Goal: Task Accomplishment & Management: Manage account settings

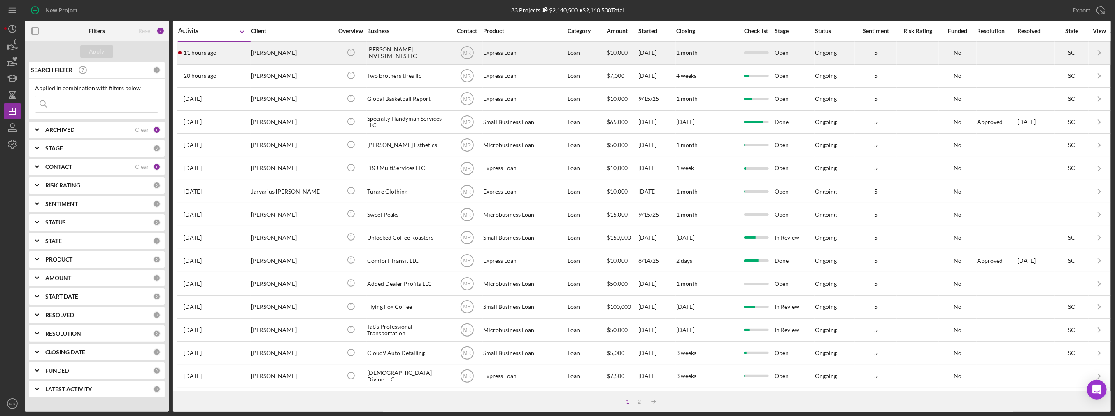
click at [221, 60] on div "11 hours ago [PERSON_NAME]" at bounding box center [214, 53] width 72 height 22
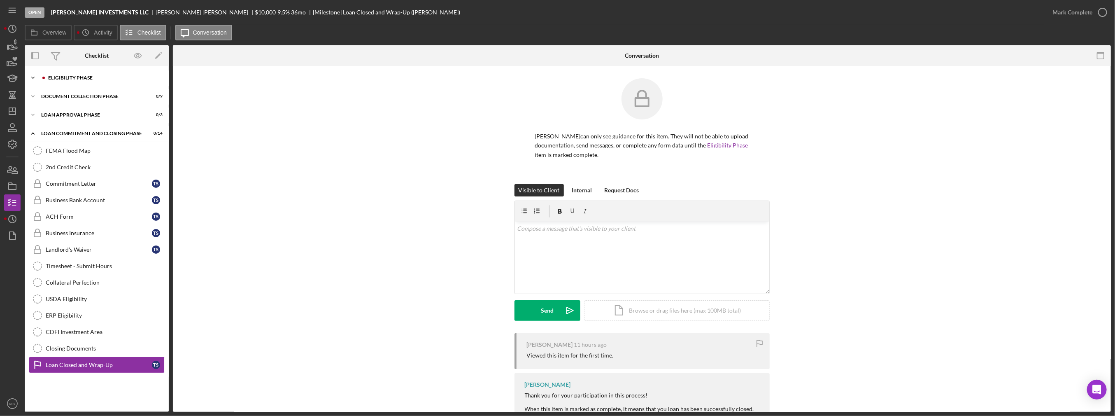
click at [90, 79] on div "Eligibility Phase" at bounding box center [103, 77] width 110 height 5
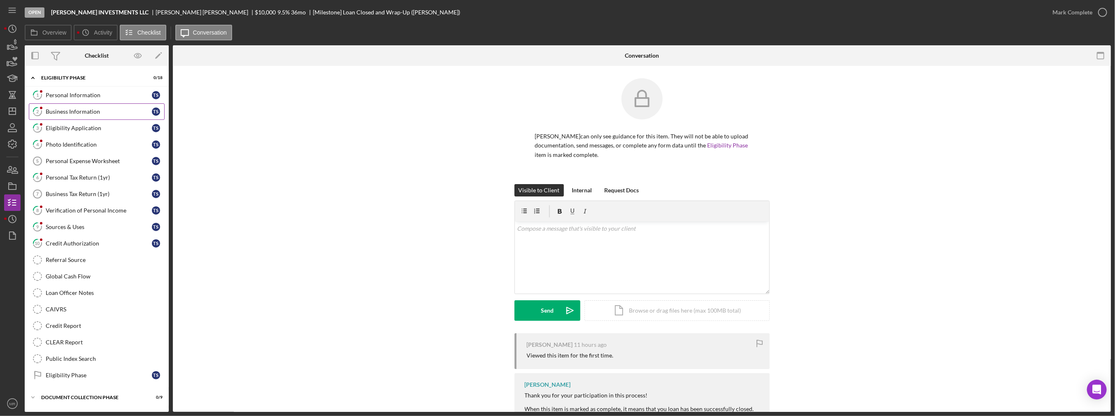
click at [90, 103] on link "2 Business Information T S" at bounding box center [97, 111] width 136 height 16
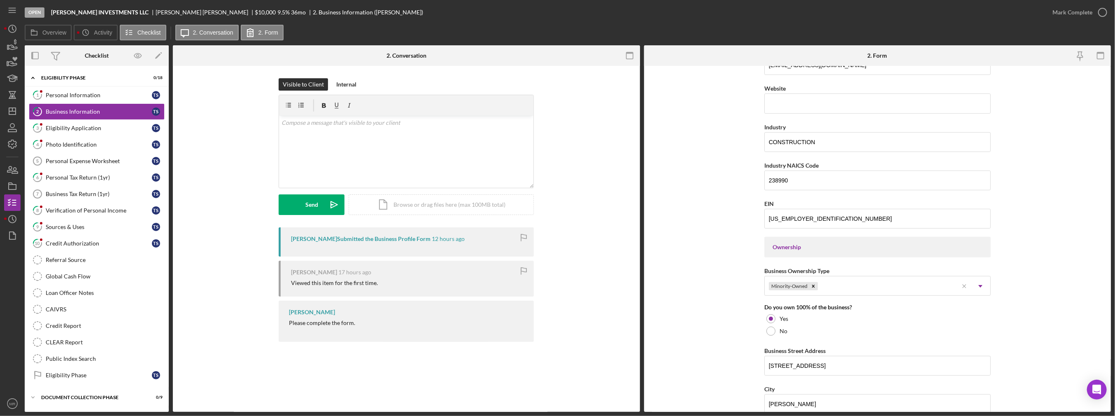
scroll to position [247, 0]
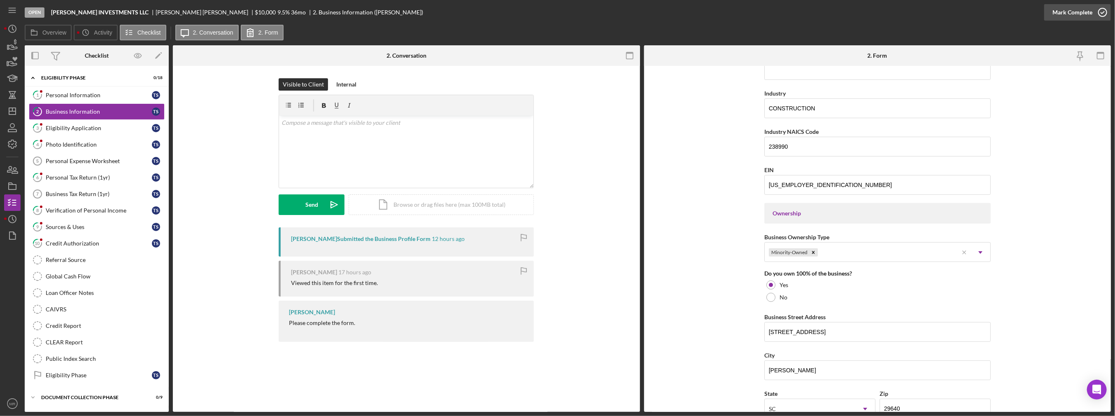
click at [558, 14] on div "Mark Complete" at bounding box center [1073, 12] width 40 height 16
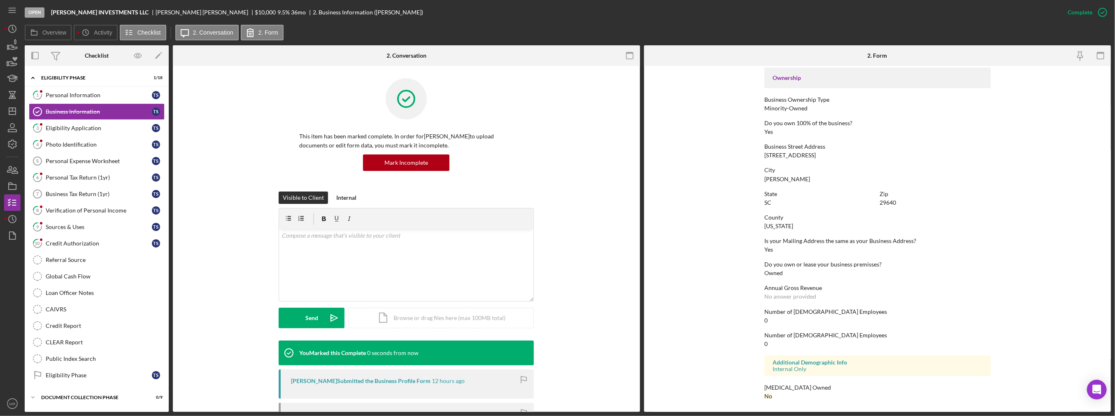
scroll to position [141, 0]
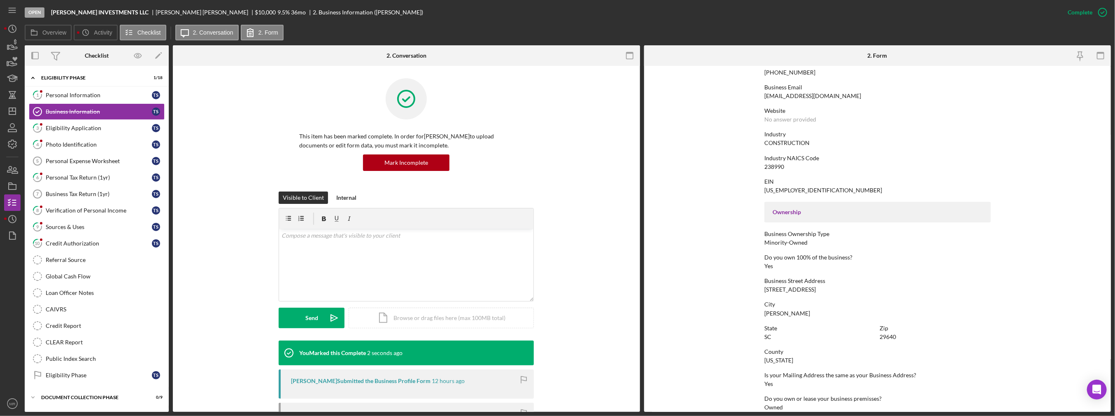
click at [558, 166] on div "238990" at bounding box center [775, 166] width 20 height 7
copy div "238990"
click at [111, 128] on div "Eligibility Application" at bounding box center [99, 128] width 106 height 7
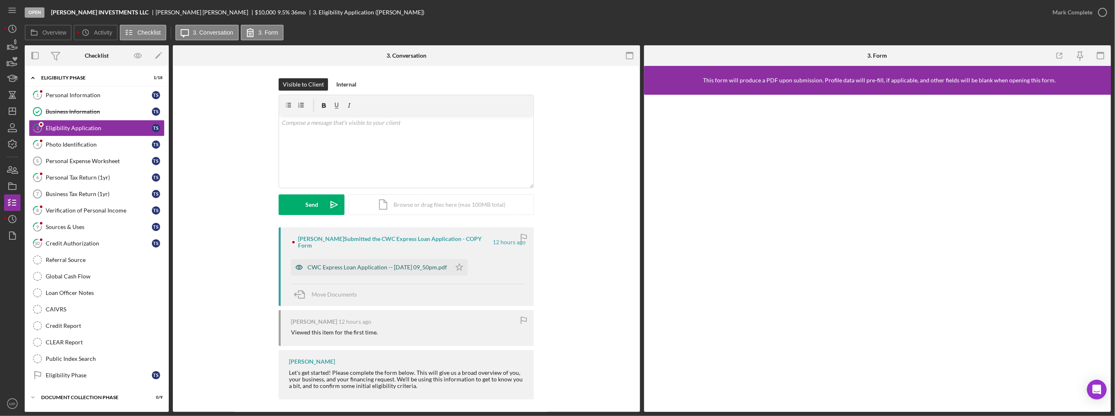
click at [427, 267] on div "CWC Express Loan Application -- [DATE] 09_50pm.pdf" at bounding box center [378, 267] width 140 height 7
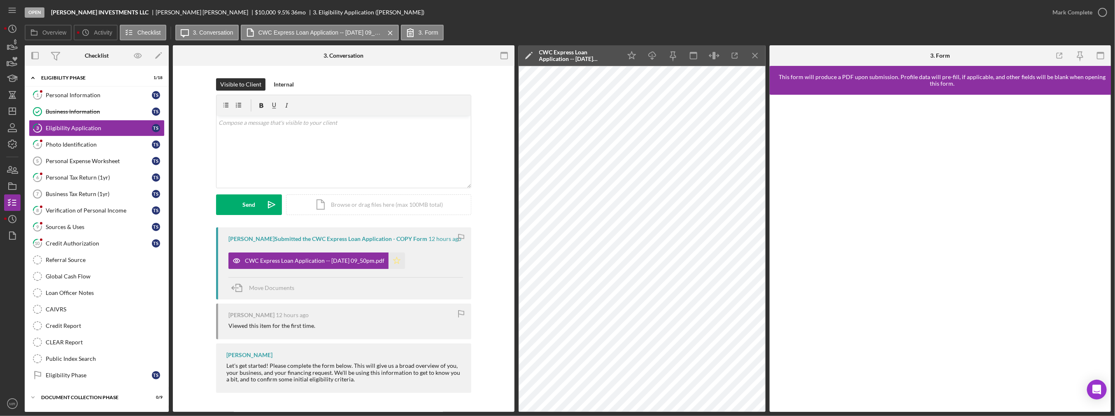
click at [401, 263] on icon "Icon/Star" at bounding box center [397, 260] width 16 height 16
click at [558, 15] on div "Mark Complete" at bounding box center [1073, 12] width 40 height 16
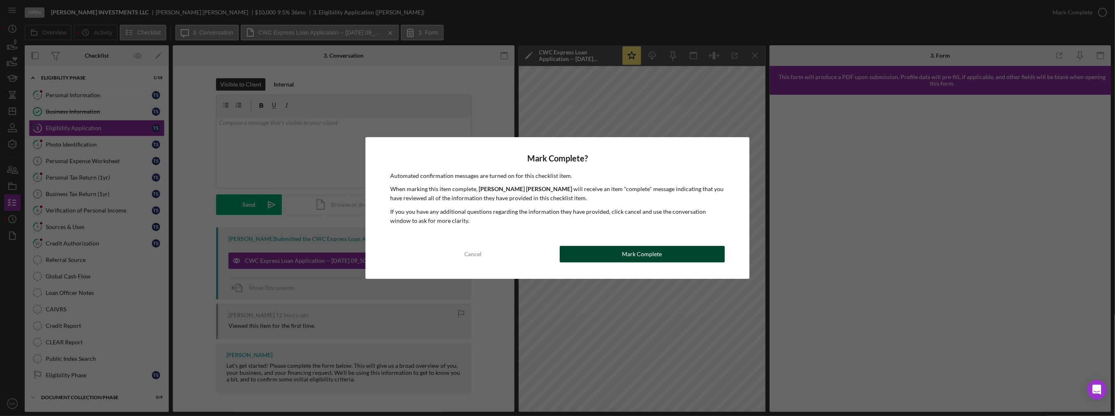
click at [558, 254] on button "Mark Complete" at bounding box center [642, 254] width 165 height 16
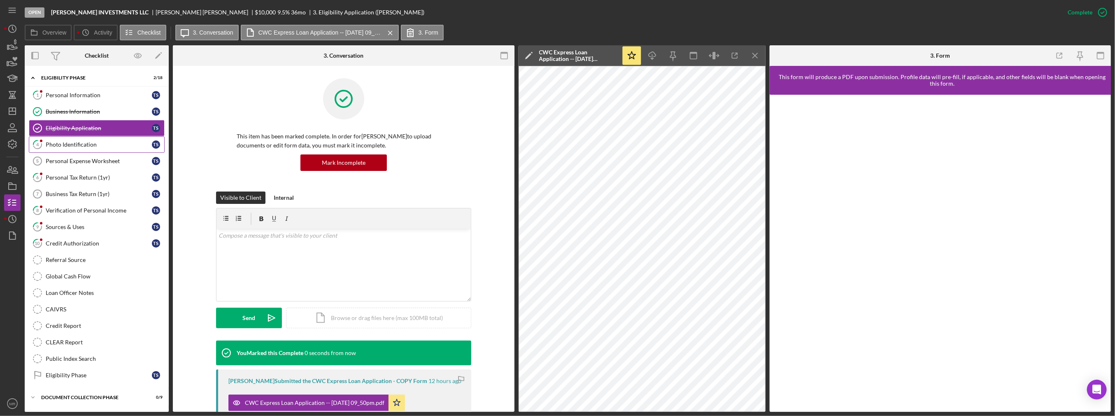
click at [82, 139] on link "4 Photo Identification T S" at bounding box center [97, 144] width 136 height 16
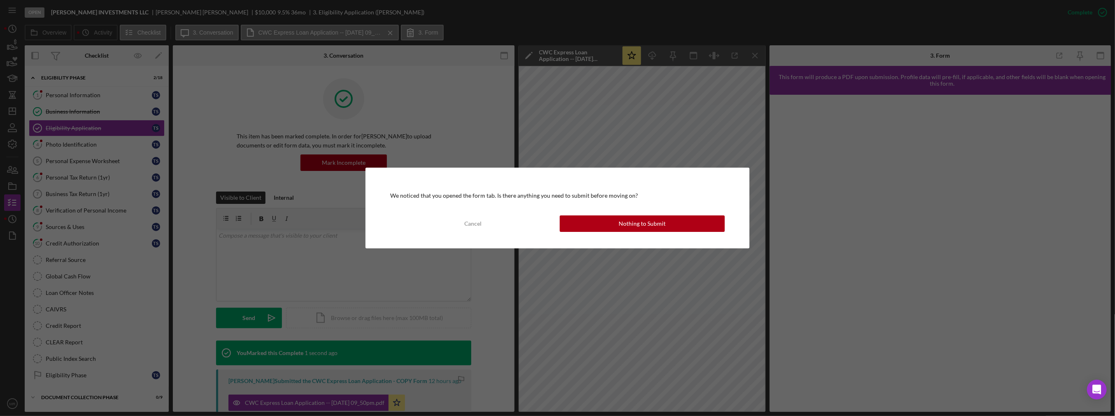
click at [558, 215] on div "We noticed that you opened the form tab. Is there anything you need to submit b…" at bounding box center [558, 208] width 384 height 81
click at [558, 219] on div "Nothing to Submit" at bounding box center [642, 223] width 47 height 16
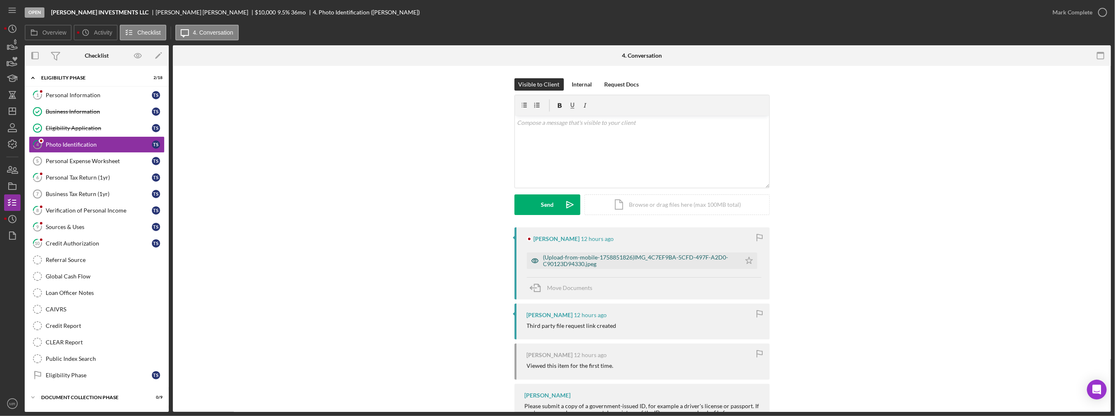
click at [558, 261] on div "(Upload-from-mobile-1758851826)IMG_4C7EF9BA-5CFD-497F-A2D0-C90123D94330.jpeg" at bounding box center [640, 260] width 194 height 13
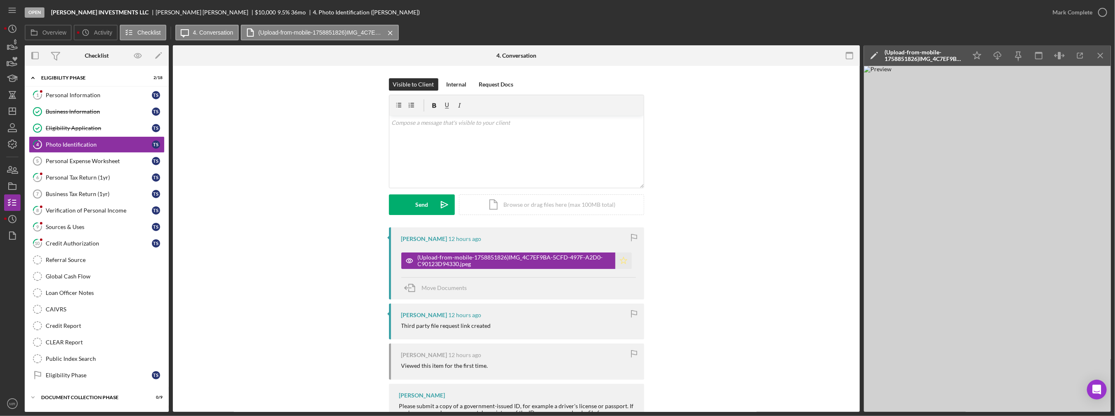
click at [558, 258] on icon "Icon/Star" at bounding box center [624, 260] width 16 height 16
click at [558, 14] on icon "button" at bounding box center [1103, 12] width 21 height 21
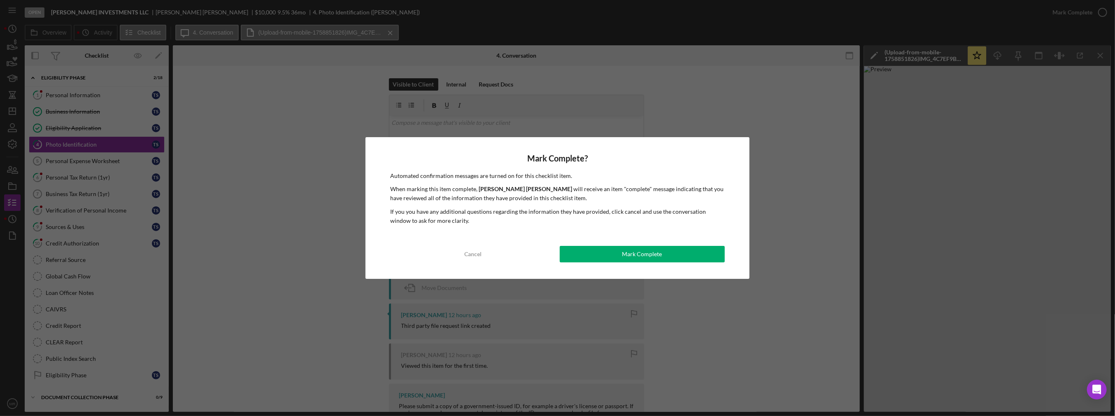
click at [558, 264] on div "Mark Complete? Automated confirmation messages are turned on for this checklist…" at bounding box center [558, 208] width 384 height 142
click at [558, 254] on div "Mark Complete" at bounding box center [643, 254] width 40 height 16
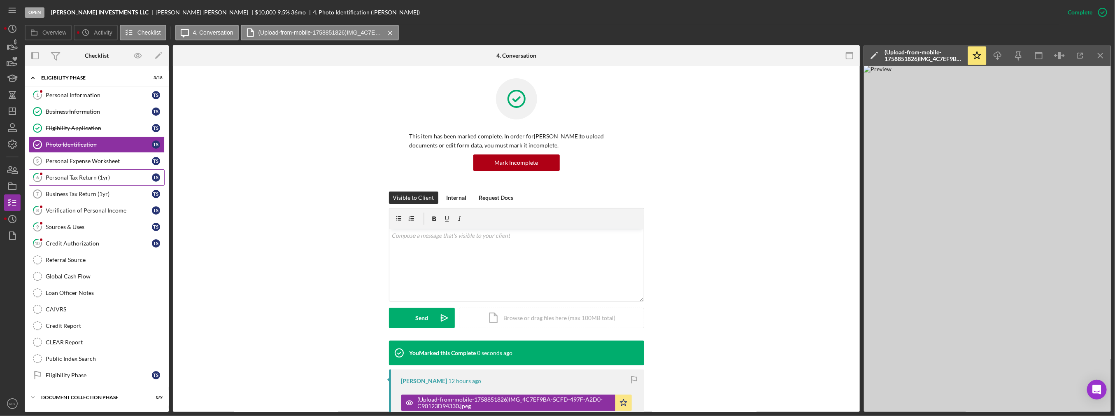
click at [75, 174] on div "Personal Tax Return (1yr)" at bounding box center [99, 177] width 106 height 7
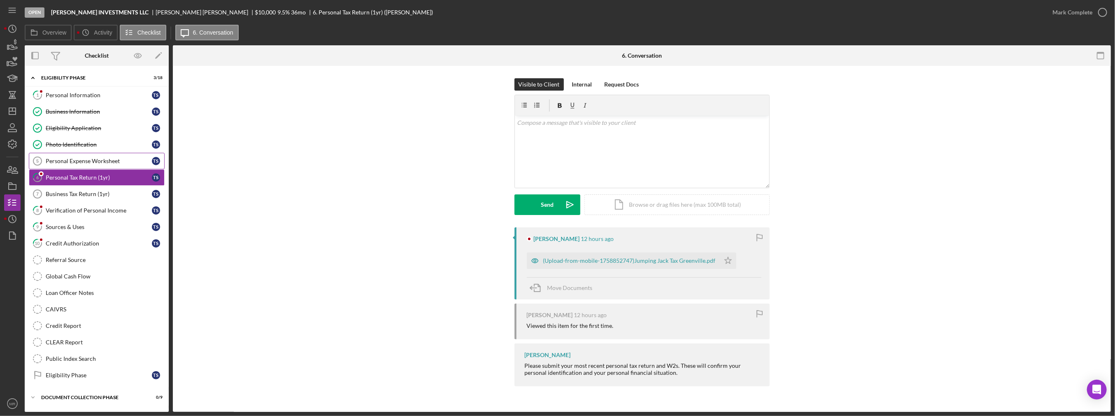
click at [65, 161] on div "Personal Expense Worksheet" at bounding box center [99, 161] width 106 height 7
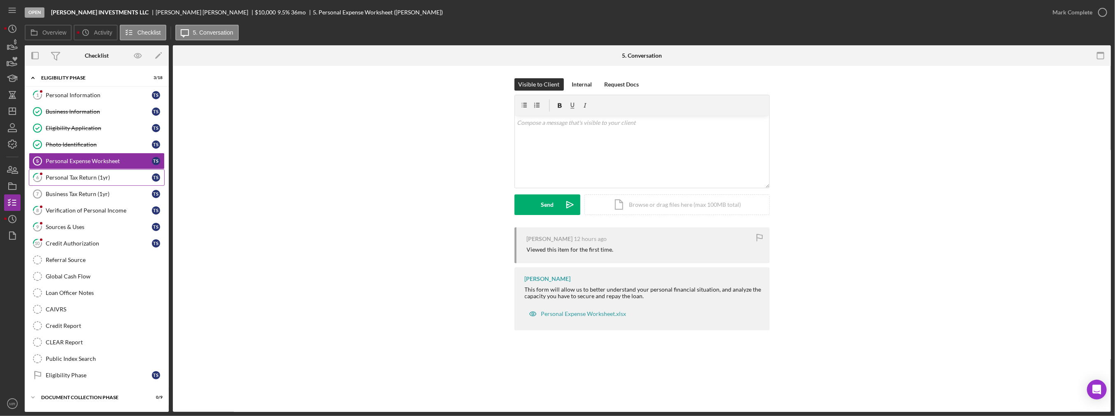
click at [64, 175] on div "Personal Tax Return (1yr)" at bounding box center [99, 177] width 106 height 7
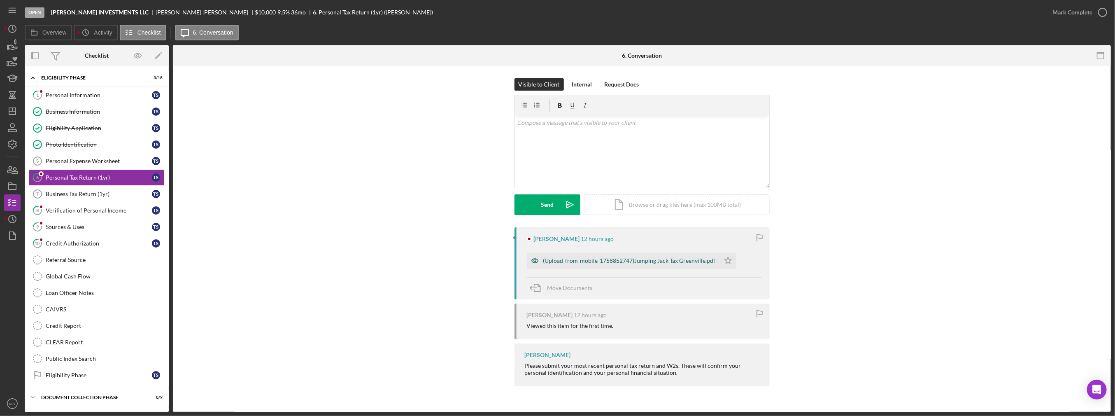
click at [558, 261] on div "(Upload-from-mobile-1758852747)Jumping Jack Tax Greenville.pdf" at bounding box center [629, 260] width 173 height 7
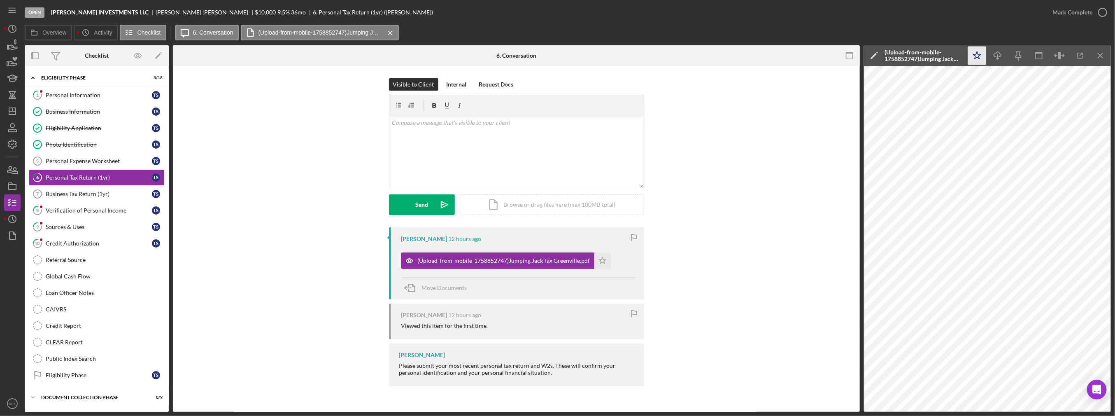
click at [558, 57] on icon "Icon/Star" at bounding box center [977, 56] width 19 height 19
click at [558, 17] on div "Mark Complete" at bounding box center [1073, 12] width 40 height 16
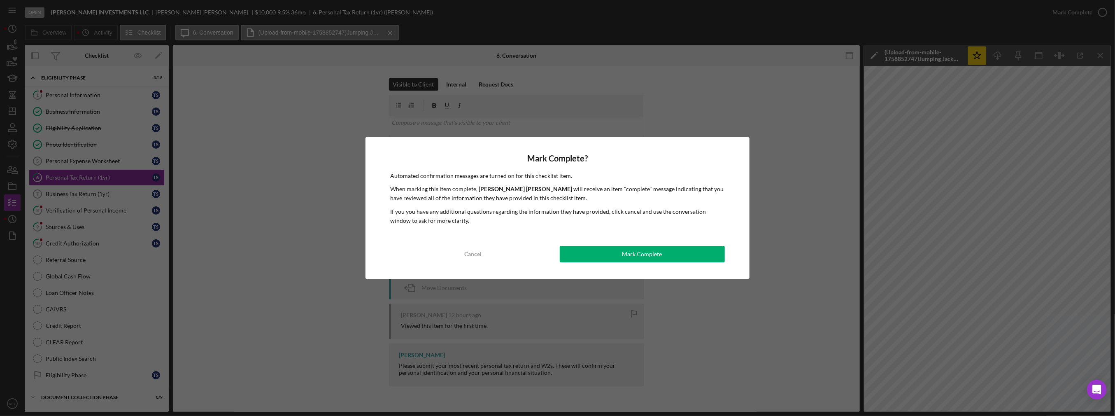
click at [558, 265] on div "Mark Complete? Automated confirmation messages are turned on for this checklist…" at bounding box center [558, 208] width 384 height 142
click at [558, 257] on button "Mark Complete" at bounding box center [642, 254] width 165 height 16
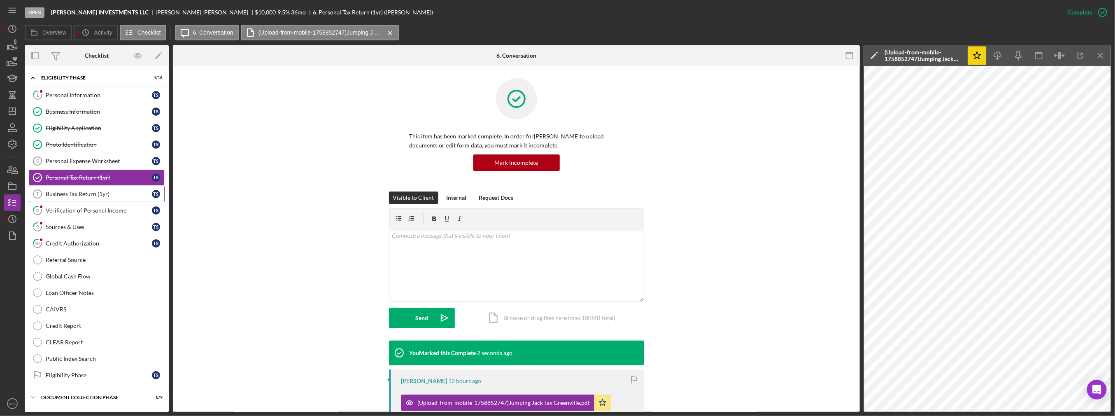
click at [88, 192] on div "Business Tax Return (1yr)" at bounding box center [99, 194] width 106 height 7
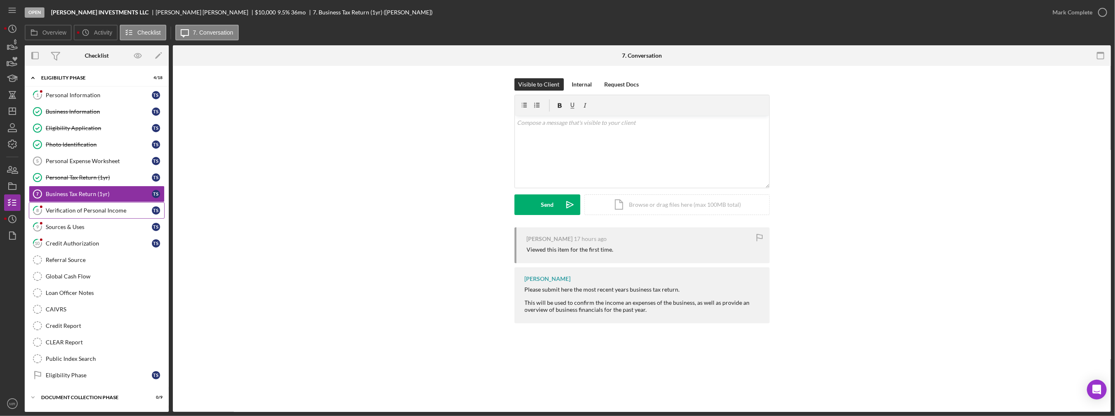
click at [84, 210] on div "Verification of Personal Income" at bounding box center [99, 210] width 106 height 7
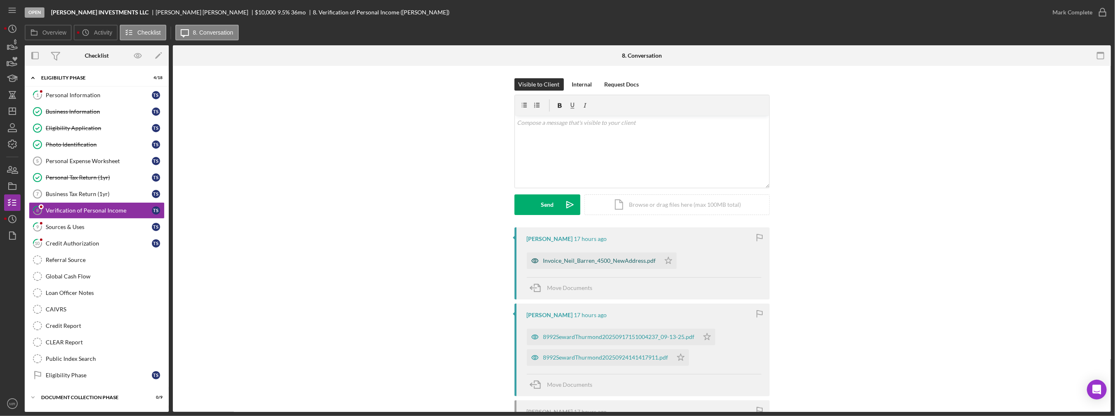
click at [558, 262] on div "Invoice_Neil_Barren_4500_NewAddress.pdf" at bounding box center [599, 260] width 113 height 7
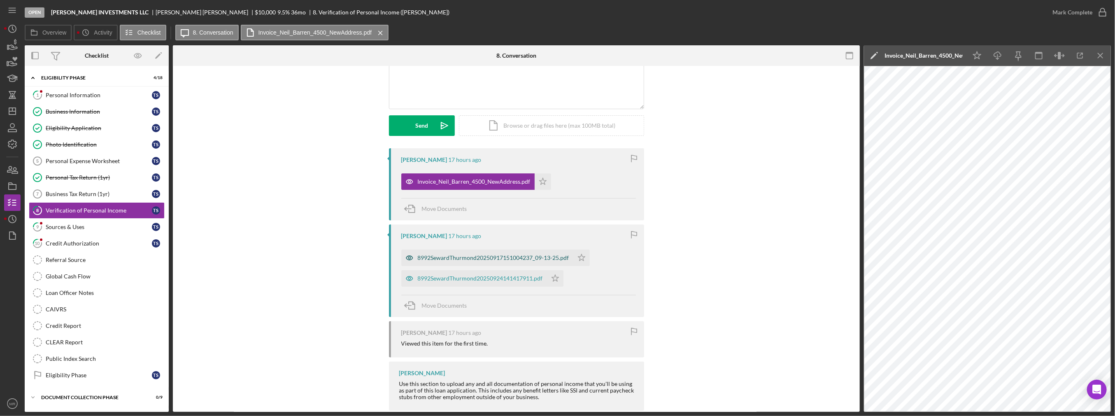
scroll to position [93, 0]
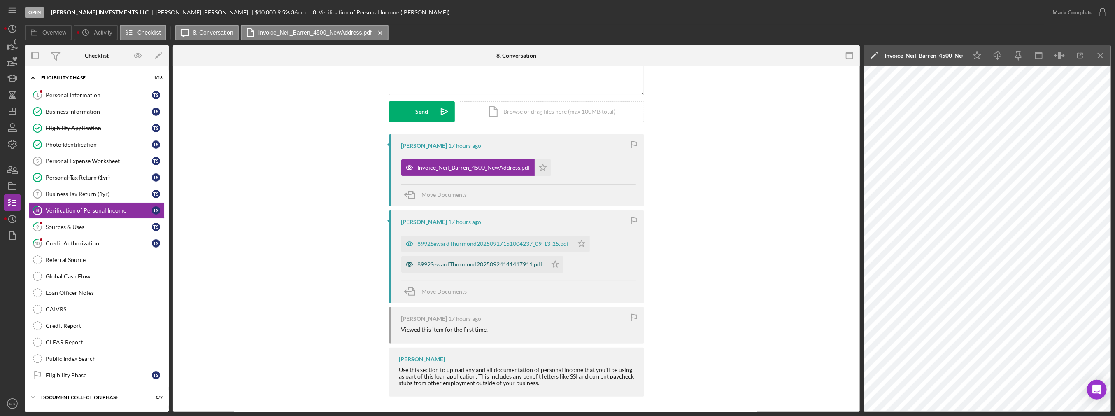
click at [501, 260] on div "8992SewardThurmond20250924141417911.pdf" at bounding box center [474, 264] width 146 height 16
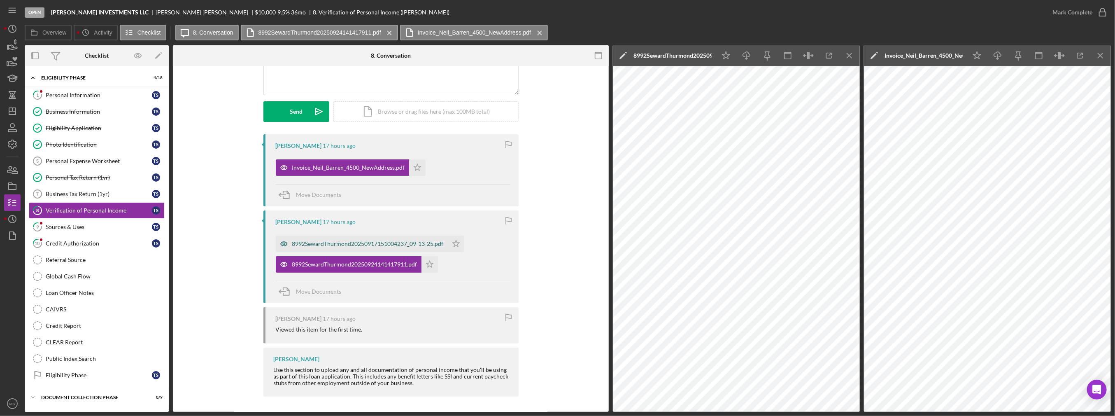
click at [396, 243] on div "8992SewardThurmond20250917151004237_09-13-25.pdf" at bounding box center [368, 243] width 152 height 7
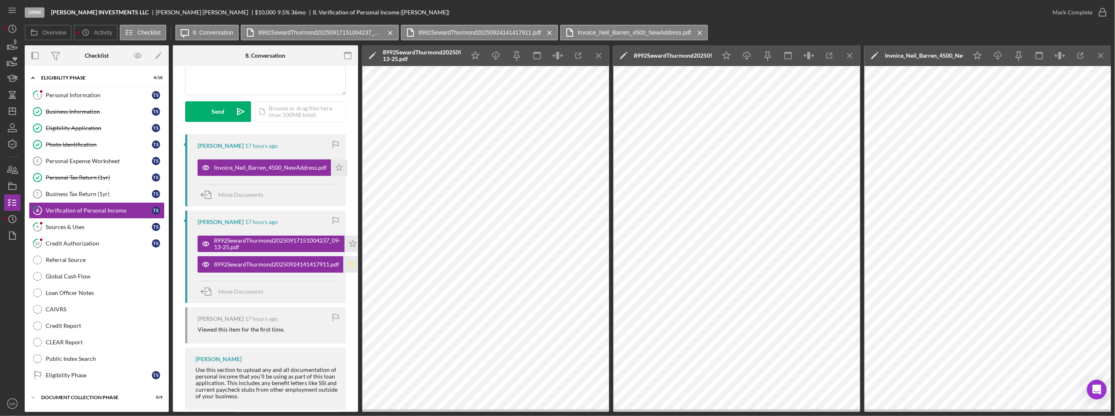
click at [352, 261] on polygon "button" at bounding box center [351, 264] width 7 height 7
click at [352, 243] on polygon "button" at bounding box center [353, 243] width 7 height 7
click at [558, 51] on icon "Icon/Menu Close" at bounding box center [850, 56] width 19 height 19
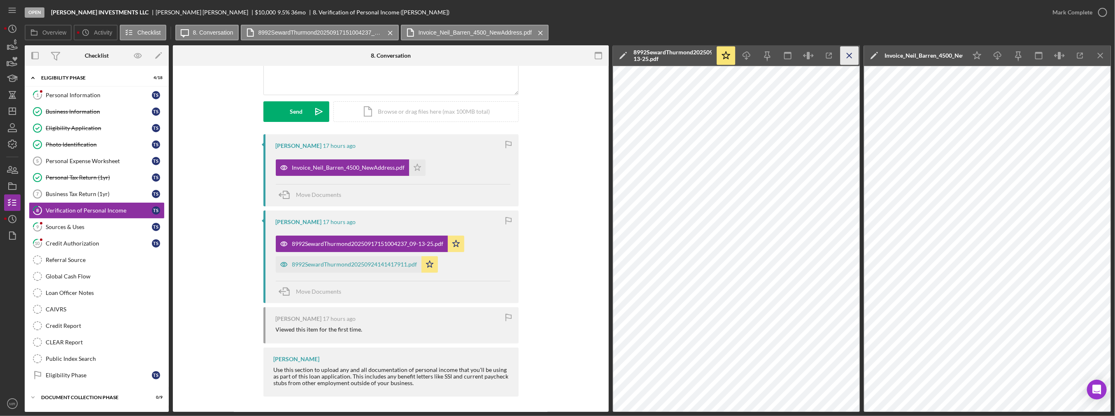
click at [558, 51] on icon "Icon/Menu Close" at bounding box center [850, 56] width 19 height 19
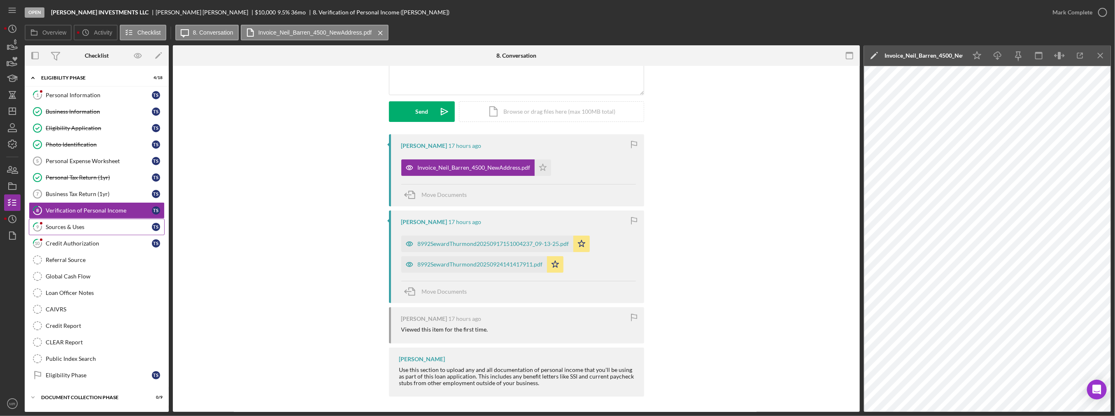
click at [83, 219] on link "9 Sources & Uses T S" at bounding box center [97, 227] width 136 height 16
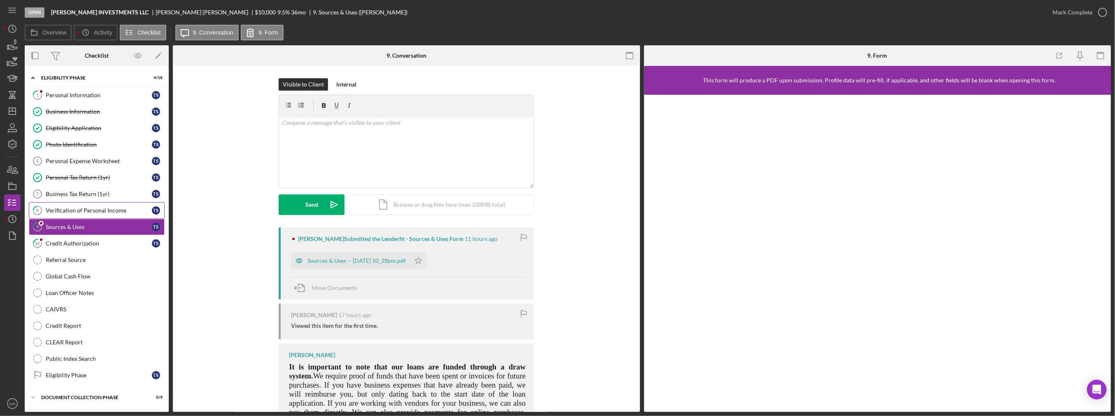
click at [101, 207] on div "Verification of Personal Income" at bounding box center [99, 210] width 106 height 7
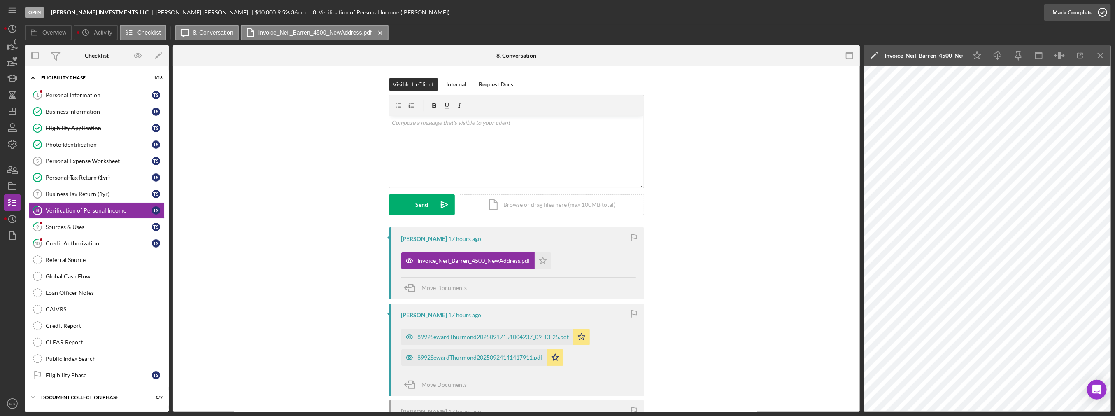
click at [558, 17] on div "Mark Complete" at bounding box center [1073, 12] width 40 height 16
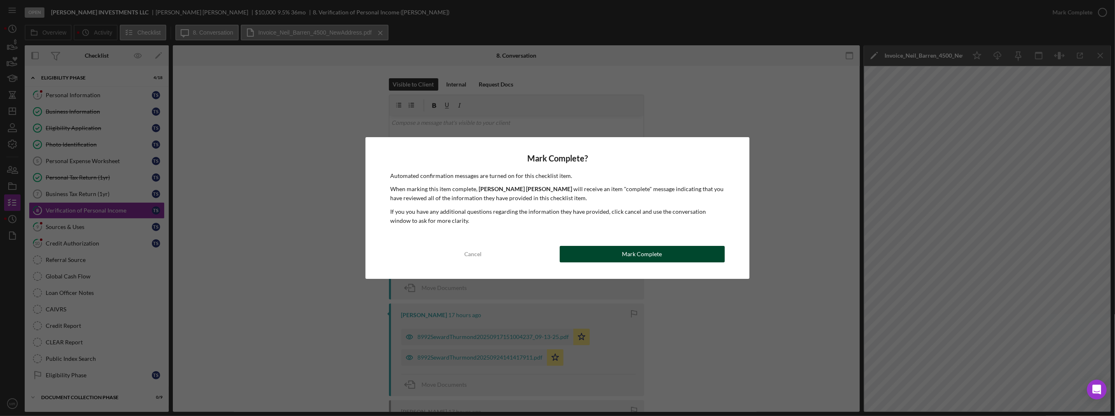
click at [558, 257] on button "Mark Complete" at bounding box center [642, 254] width 165 height 16
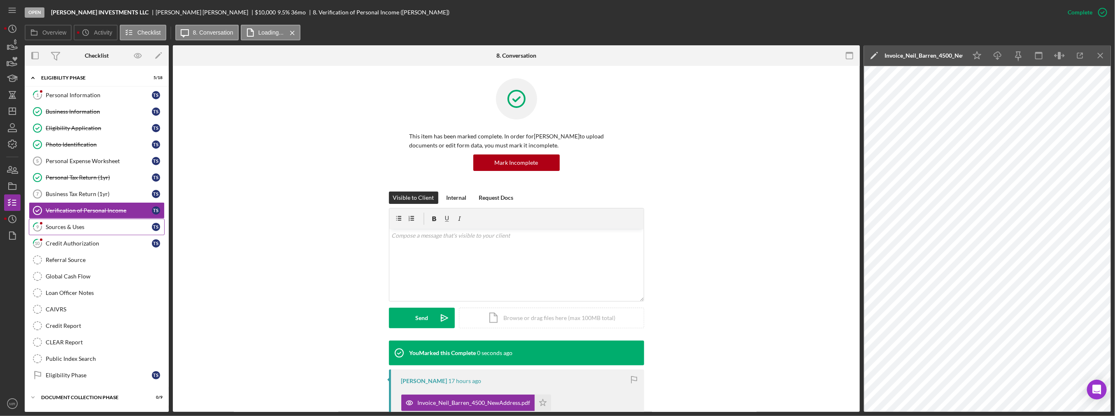
click at [75, 226] on div "Sources & Uses" at bounding box center [99, 227] width 106 height 7
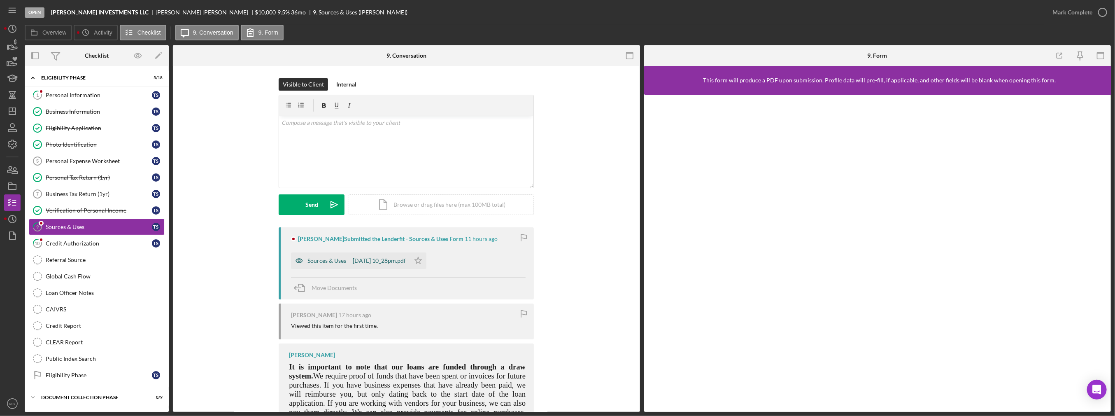
click at [373, 266] on div "Sources & Uses -- [DATE] 10_28pm.pdf" at bounding box center [350, 260] width 119 height 16
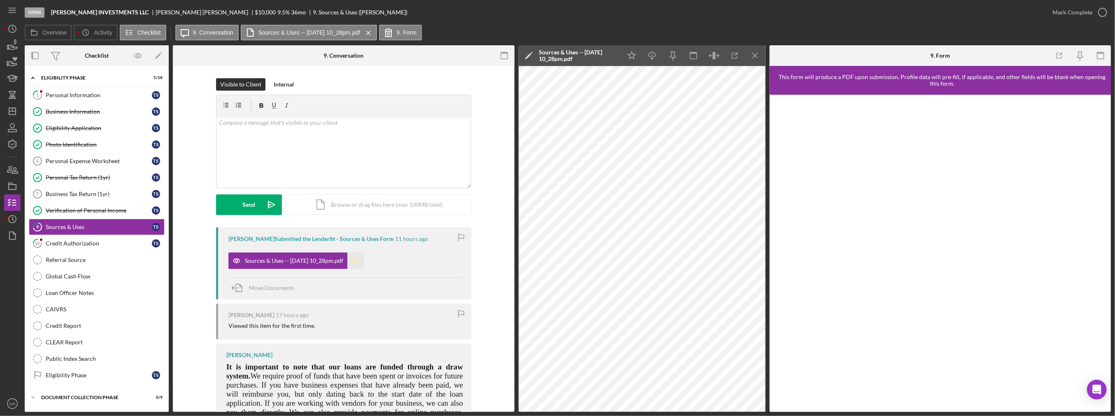
click at [359, 262] on polygon "button" at bounding box center [355, 260] width 7 height 7
click at [558, 11] on div "Mark Complete" at bounding box center [1073, 12] width 40 height 16
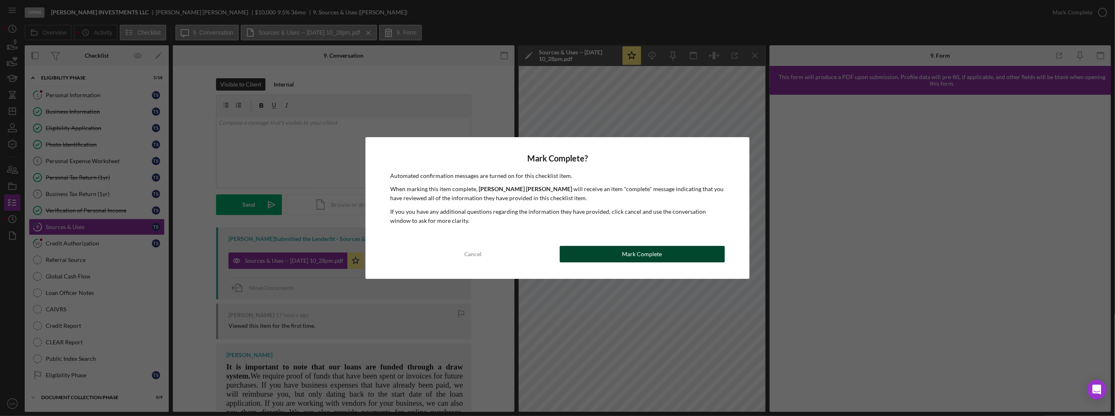
click at [558, 261] on button "Mark Complete" at bounding box center [642, 254] width 165 height 16
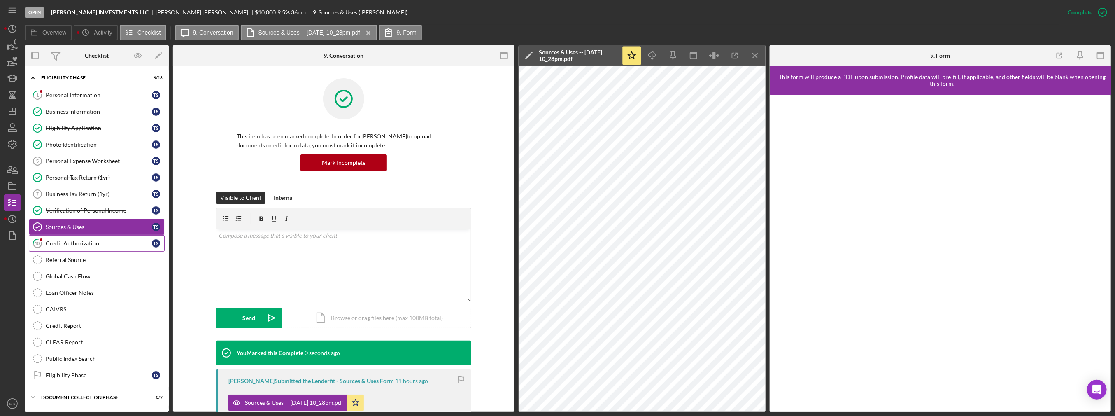
click at [129, 240] on div "Credit Authorization" at bounding box center [99, 243] width 106 height 7
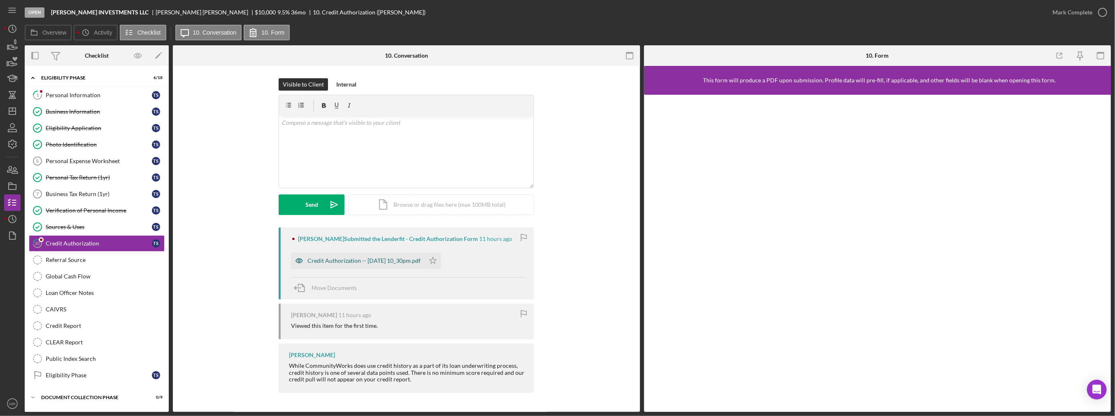
click at [352, 257] on div "Credit Authorization -- [DATE] 10_30pm.pdf" at bounding box center [364, 260] width 113 height 7
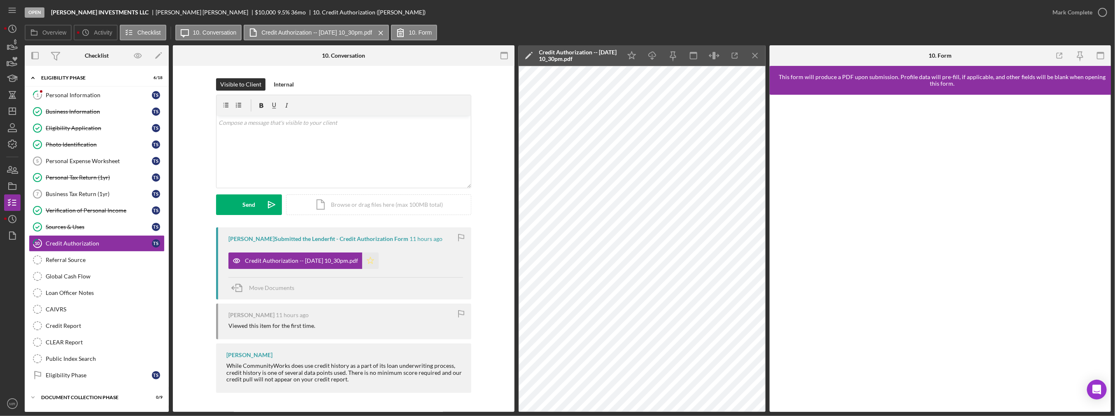
click at [379, 257] on icon "Icon/Star" at bounding box center [370, 260] width 16 height 16
click at [558, 13] on div "Mark Complete" at bounding box center [1073, 12] width 40 height 16
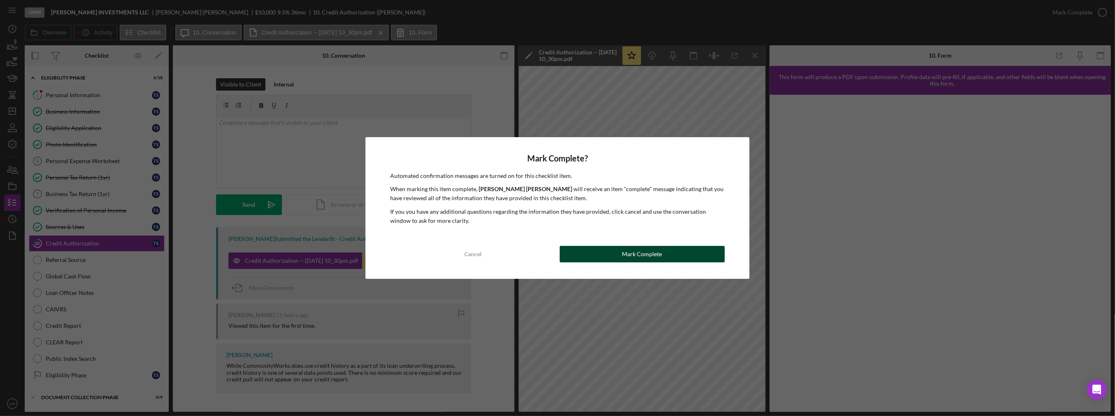
click at [558, 255] on button "Mark Complete" at bounding box center [642, 254] width 165 height 16
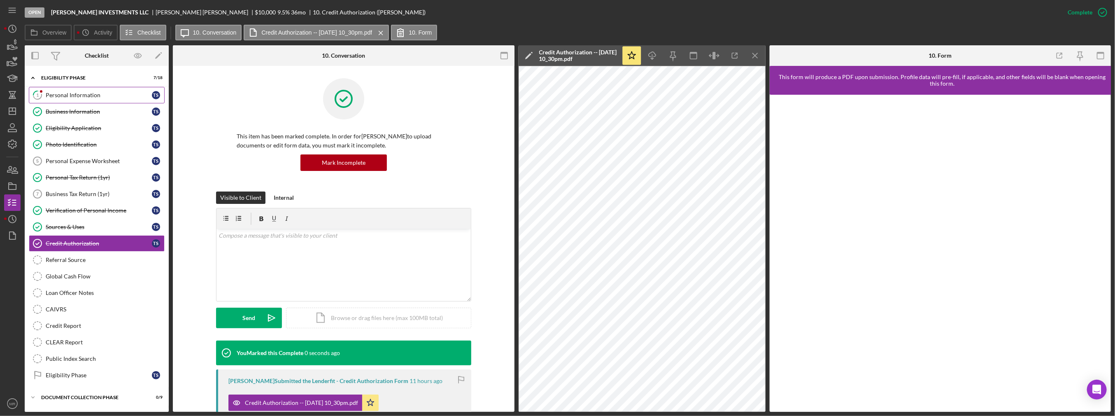
click at [75, 99] on link "1 Personal Information T S" at bounding box center [97, 95] width 136 height 16
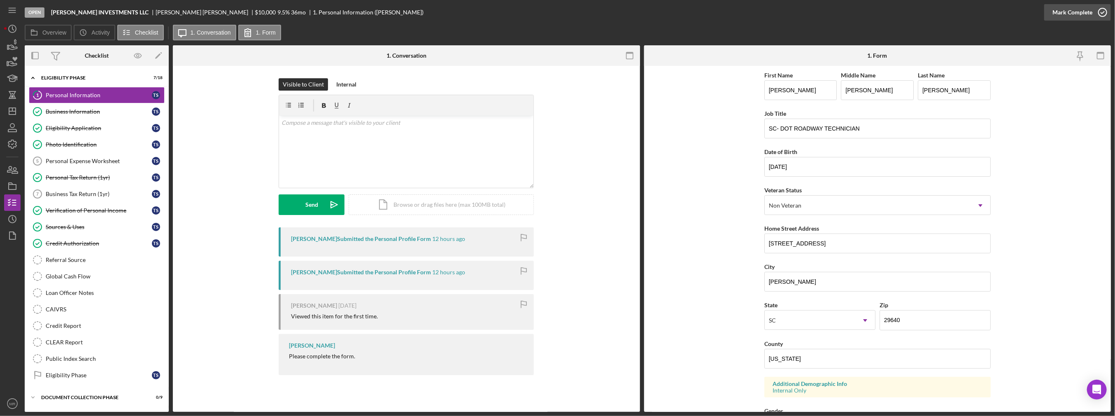
click at [558, 15] on div "Mark Complete" at bounding box center [1073, 12] width 40 height 16
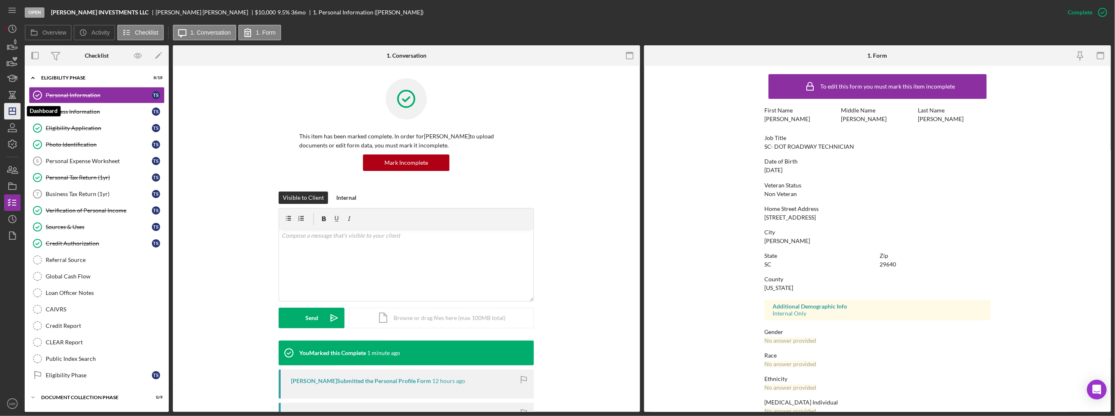
click at [9, 110] on icon "Icon/Dashboard" at bounding box center [12, 111] width 21 height 21
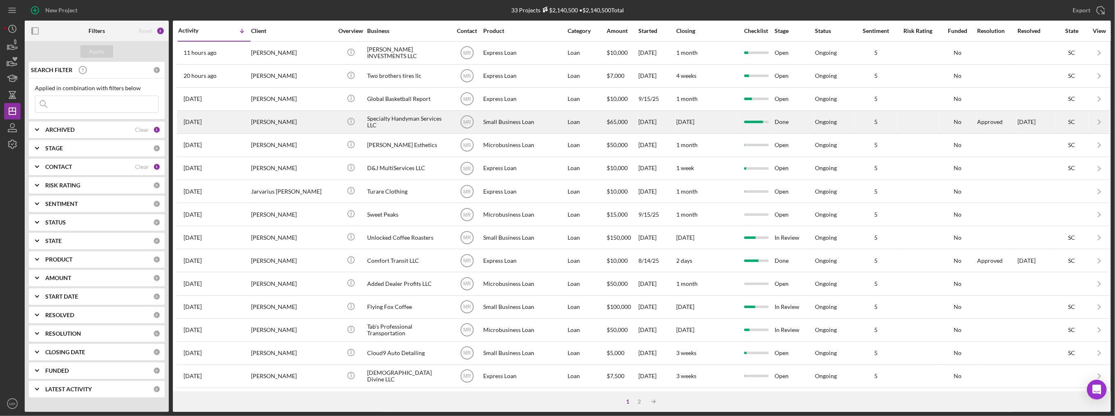
click at [276, 121] on div "[PERSON_NAME]" at bounding box center [292, 122] width 82 height 22
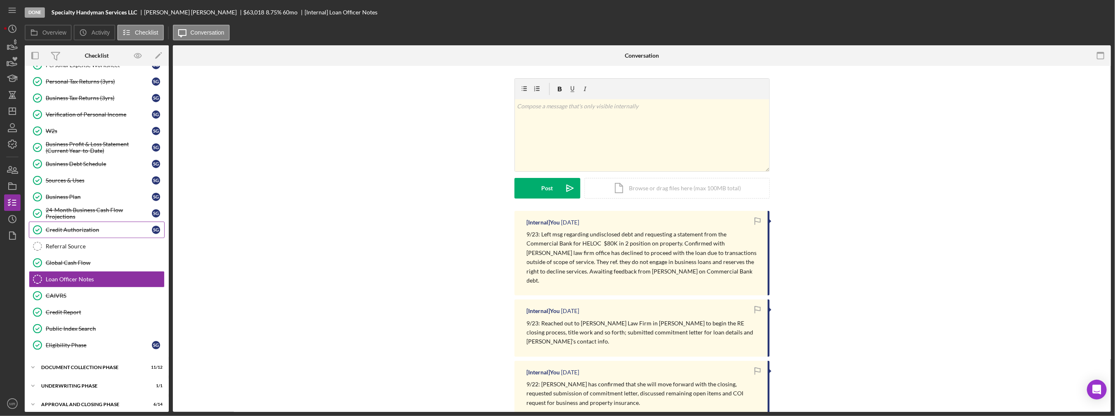
scroll to position [96, 0]
click at [16, 184] on icon "button" at bounding box center [12, 186] width 21 height 21
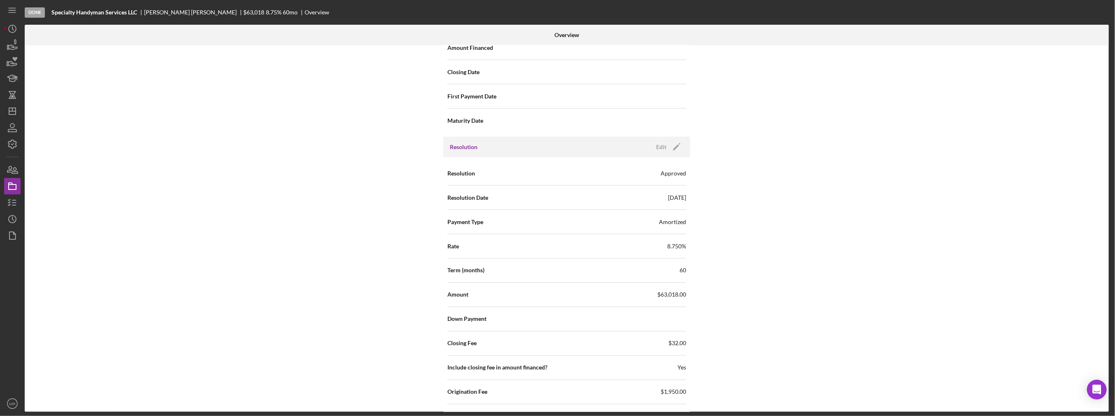
scroll to position [1023, 0]
click at [558, 145] on icon "Icon/Edit" at bounding box center [677, 153] width 21 height 21
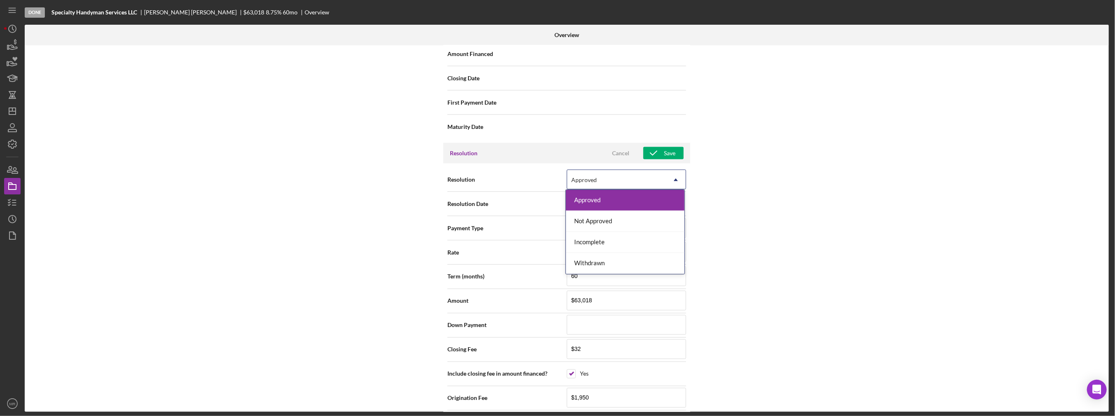
click at [558, 172] on icon "Icon/Dropdown Arrow" at bounding box center [676, 180] width 20 height 20
click at [558, 257] on div "Withdrawn" at bounding box center [625, 263] width 119 height 21
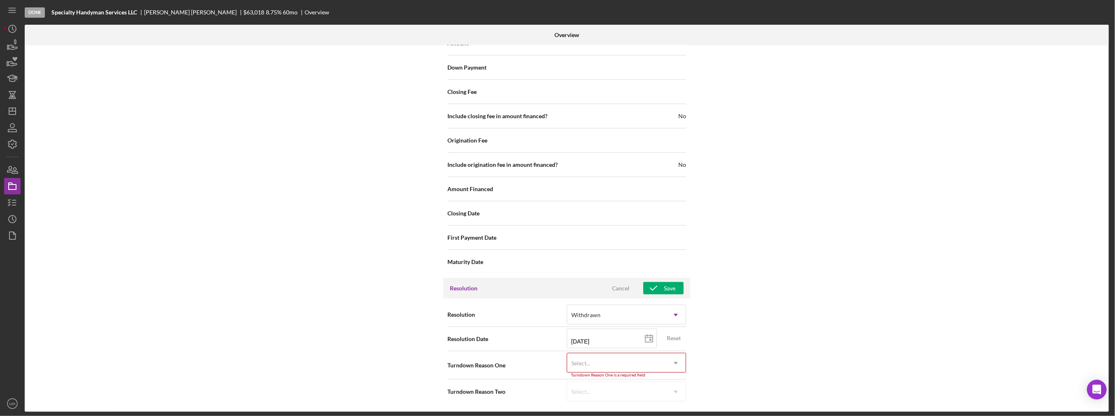
scroll to position [884, 0]
click at [558, 368] on div "Select..." at bounding box center [616, 366] width 99 height 19
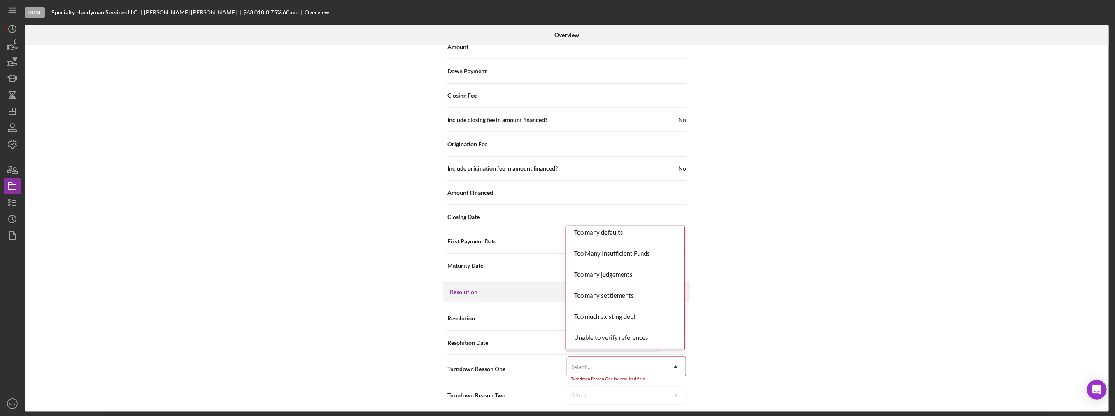
scroll to position [901, 0]
click at [558, 319] on div "Undisclosed new debt" at bounding box center [625, 322] width 119 height 21
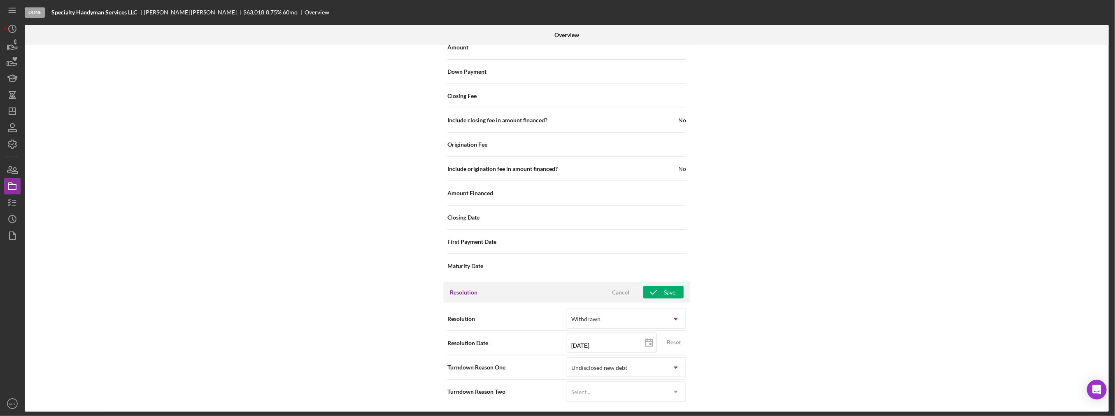
scroll to position [880, 0]
click at [558, 345] on line at bounding box center [649, 345] width 7 height 0
type input "[DATE]"
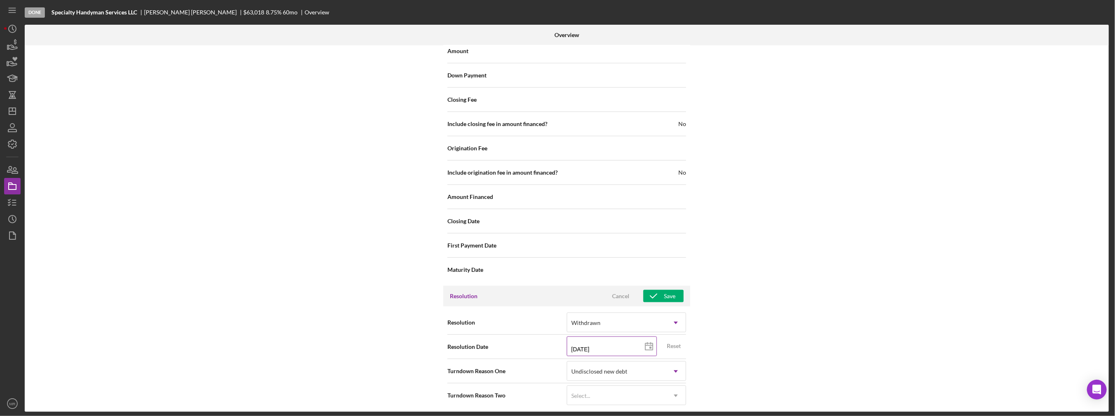
type input "[DATE]"
click at [558, 303] on div "Internal Workflow Stage Done Icon/Dropdown Arrow Archive (can unarchive later i…" at bounding box center [567, 228] width 1084 height 366
click at [558, 294] on icon "button" at bounding box center [654, 296] width 21 height 21
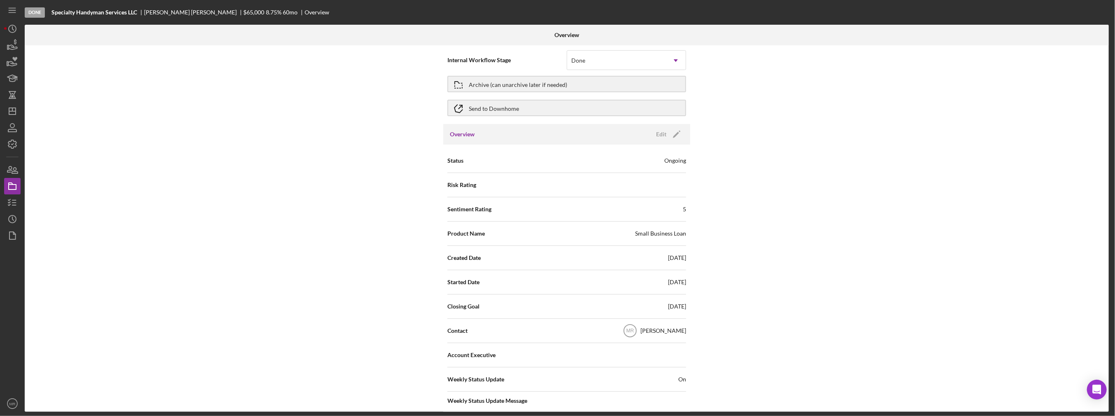
scroll to position [0, 0]
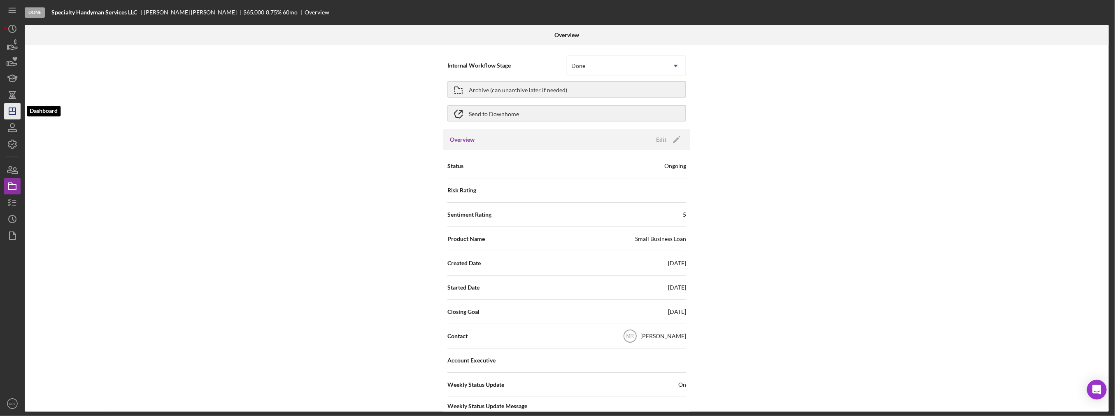
click at [12, 111] on line "button" at bounding box center [12, 109] width 0 height 3
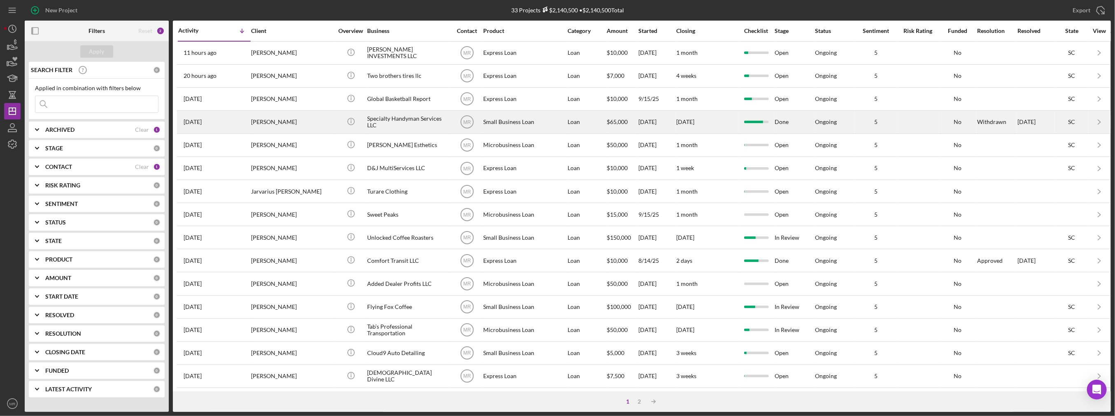
click at [222, 120] on div "[DATE] [PERSON_NAME]" at bounding box center [214, 122] width 72 height 22
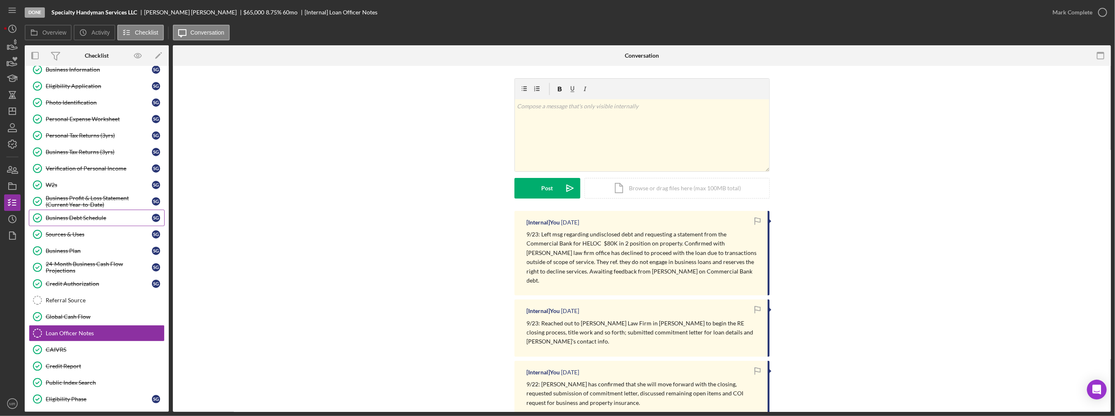
scroll to position [97, 0]
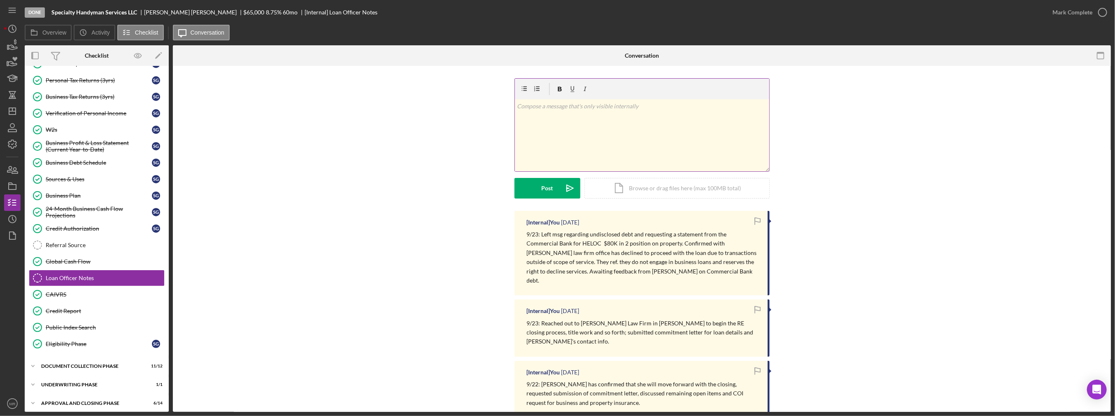
click at [558, 127] on div "v Color teal Color pink Remove color Add row above Add row below Add column bef…" at bounding box center [642, 135] width 254 height 72
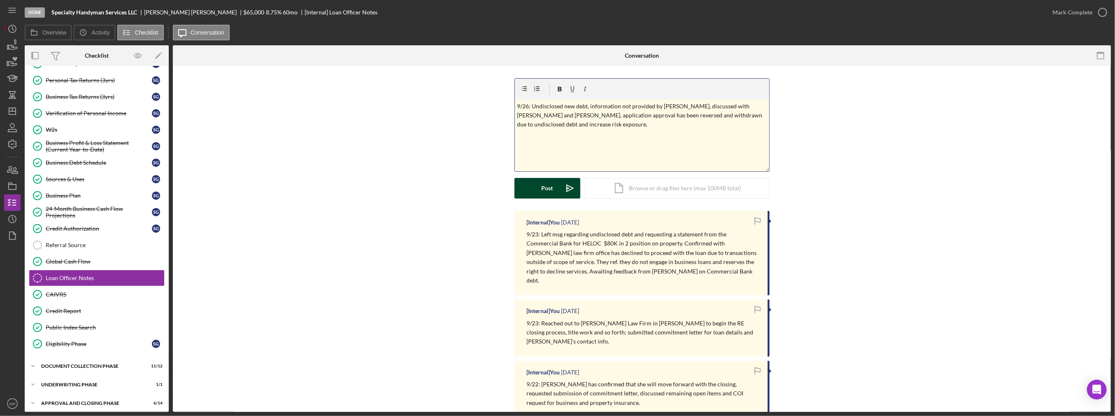
click at [527, 194] on button "Post Icon/icon-invite-send" at bounding box center [548, 188] width 66 height 21
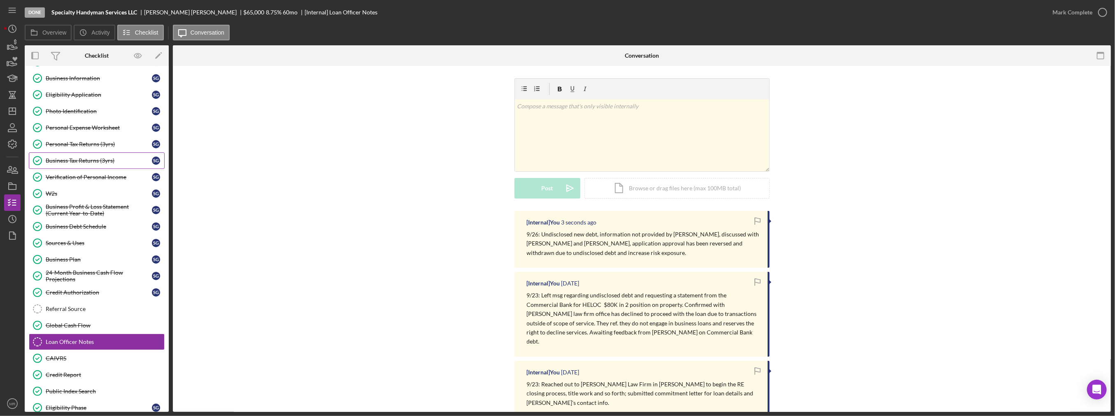
scroll to position [0, 0]
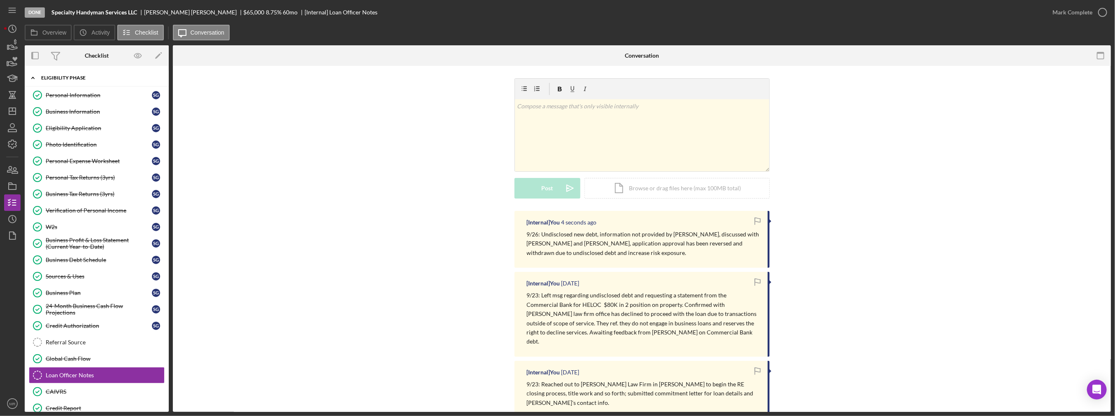
click at [36, 75] on icon "Icon/Expander" at bounding box center [33, 78] width 16 height 16
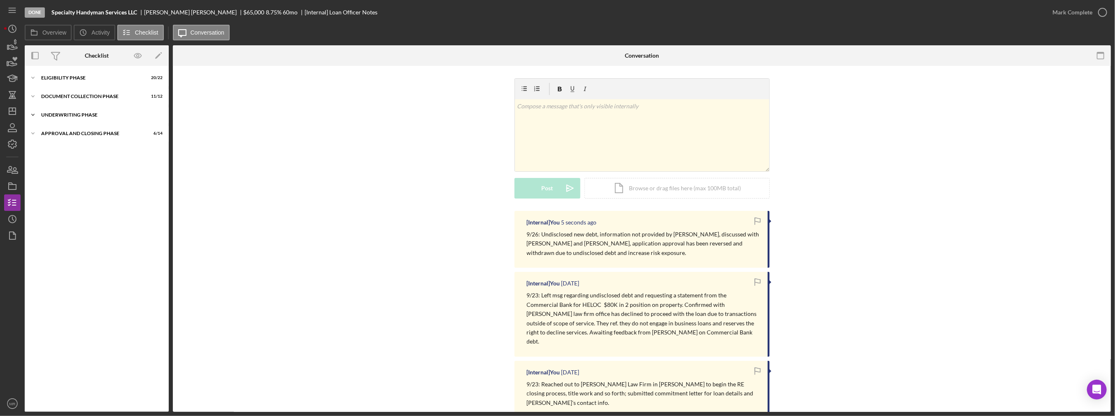
click at [42, 118] on div "Icon/Expander Underwriting Phase 1 / 1" at bounding box center [97, 115] width 144 height 16
click at [51, 154] on div "Approval and Closing Phase" at bounding box center [99, 154] width 117 height 5
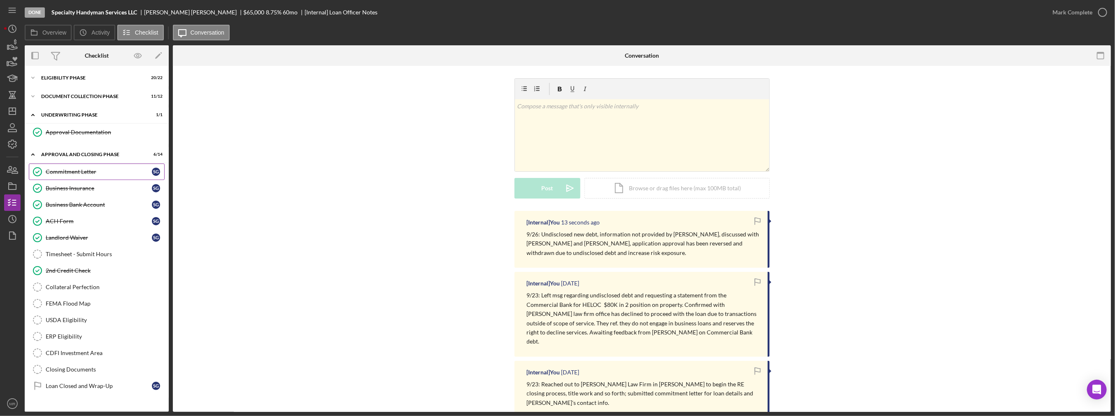
click at [63, 173] on div "Commitment Letter" at bounding box center [99, 171] width 106 height 7
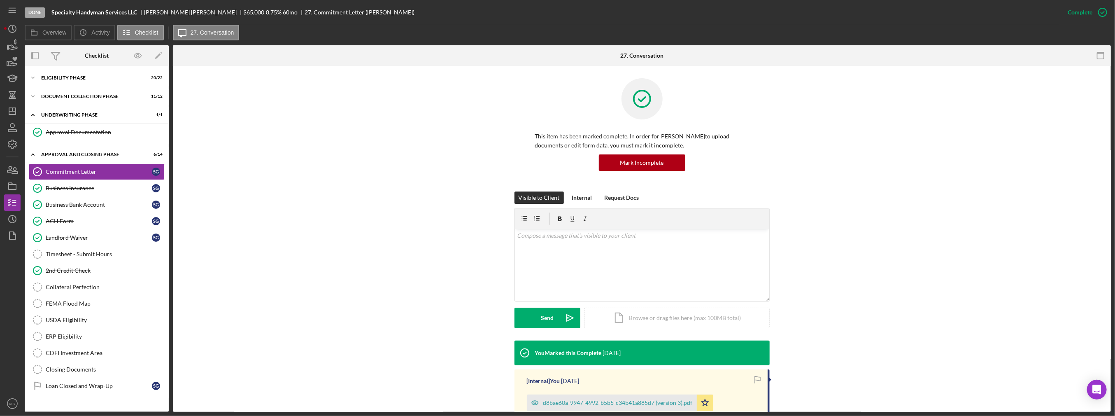
click at [558, 201] on div "Visible to Client Internal Request Docs v Color teal Color pink Remove color Ad…" at bounding box center [642, 265] width 914 height 149
click at [558, 243] on div "v Color teal Color pink Remove color Add row above Add row below Add column bef…" at bounding box center [642, 265] width 254 height 72
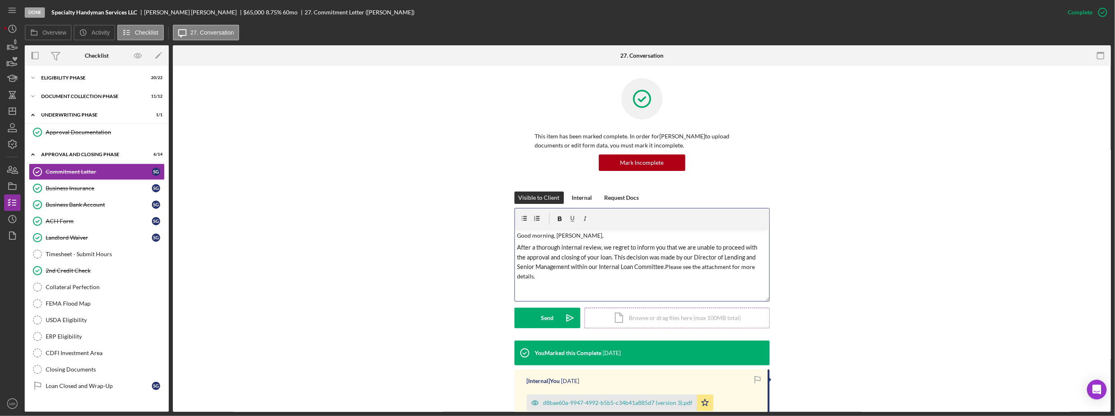
click at [558, 324] on div "Icon/Document Browse or drag files here (max 100MB total) Tap to choose files o…" at bounding box center [677, 318] width 185 height 21
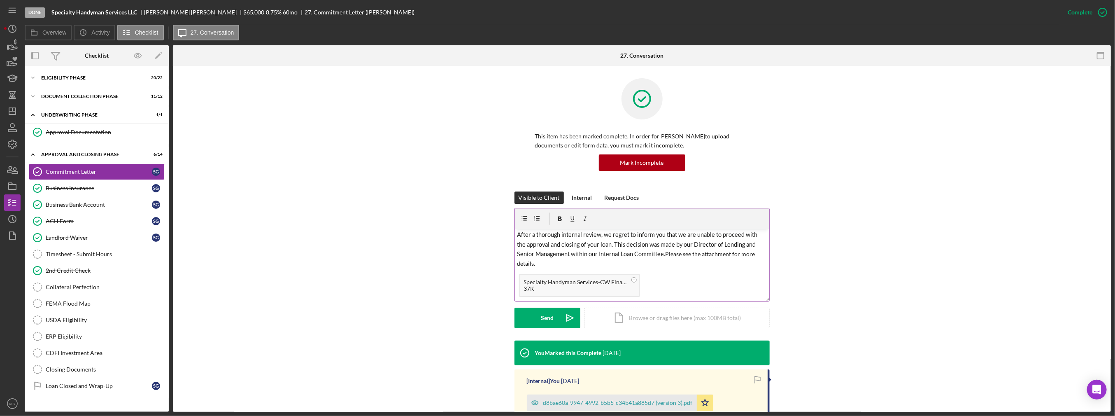
click at [558, 261] on p "After a thorough internal review, we regret to inform you that we are unable to…" at bounding box center [642, 249] width 250 height 38
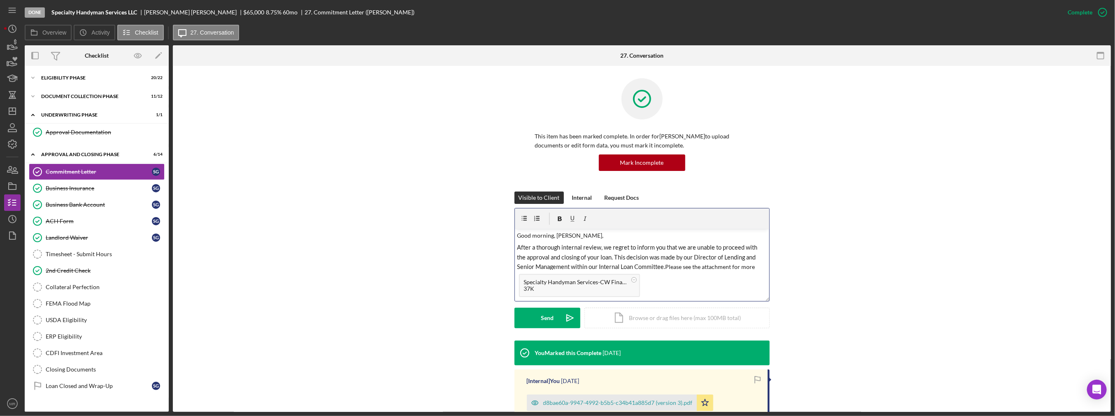
click at [515, 246] on div "v Color teal Color pink Remove color Add row above Add row below Add column bef…" at bounding box center [642, 249] width 254 height 41
drag, startPoint x: 555, startPoint y: 236, endPoint x: 501, endPoint y: 230, distance: 54.3
click at [501, 230] on div "Visible to Client Internal Request Docs v Color teal Color pink Remove color Ad…" at bounding box center [642, 265] width 914 height 149
click at [515, 242] on div "v Color teal Color pink Remove color Add row above Add row below Add column bef…" at bounding box center [642, 249] width 254 height 41
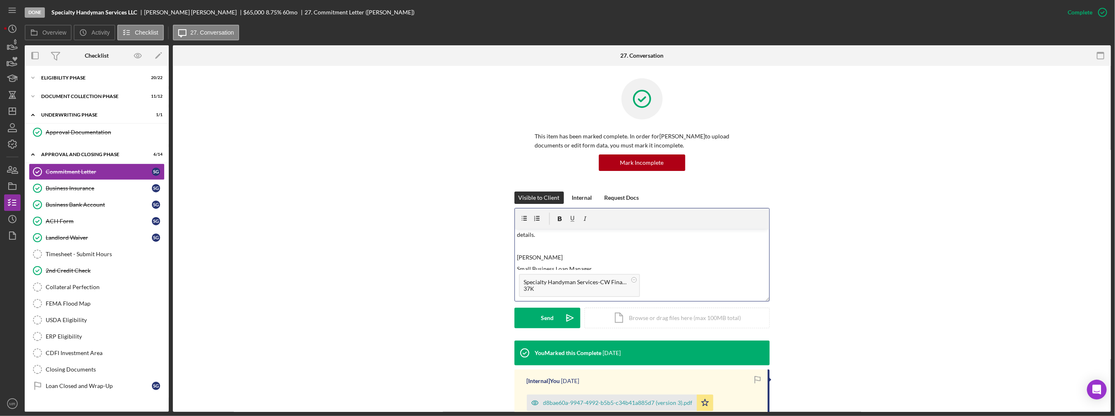
scroll to position [59, 0]
click at [543, 322] on div "Send" at bounding box center [547, 318] width 13 height 21
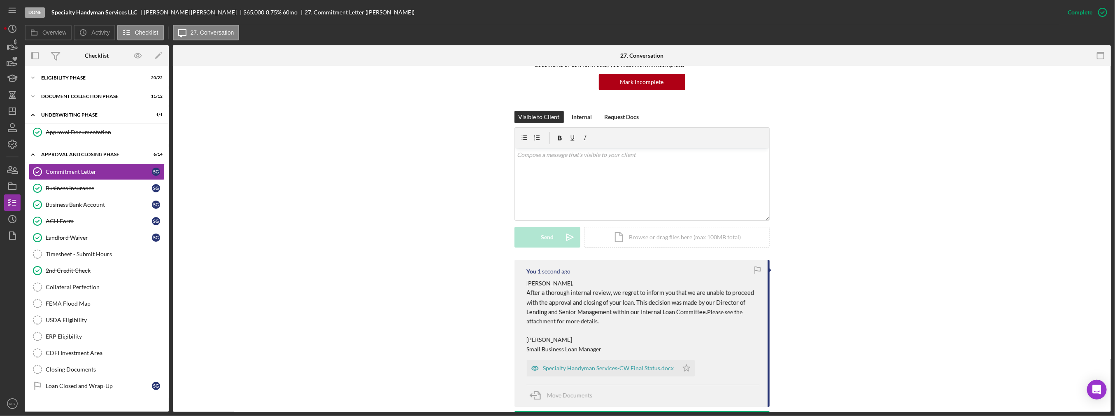
scroll to position [82, 0]
click at [558, 362] on div "Specialty Handyman Services-CW Final Status.docx" at bounding box center [603, 366] width 152 height 16
